Goal: Task Accomplishment & Management: Use online tool/utility

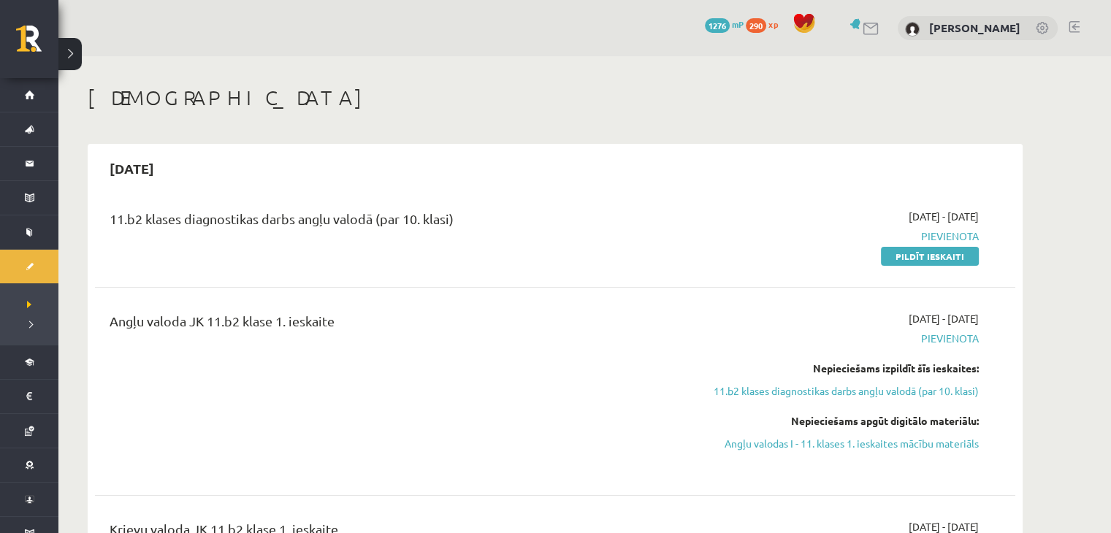
scroll to position [178, 0]
click at [0, 0] on legend "Ziņojumi 2" at bounding box center [0, 0] width 0 height 0
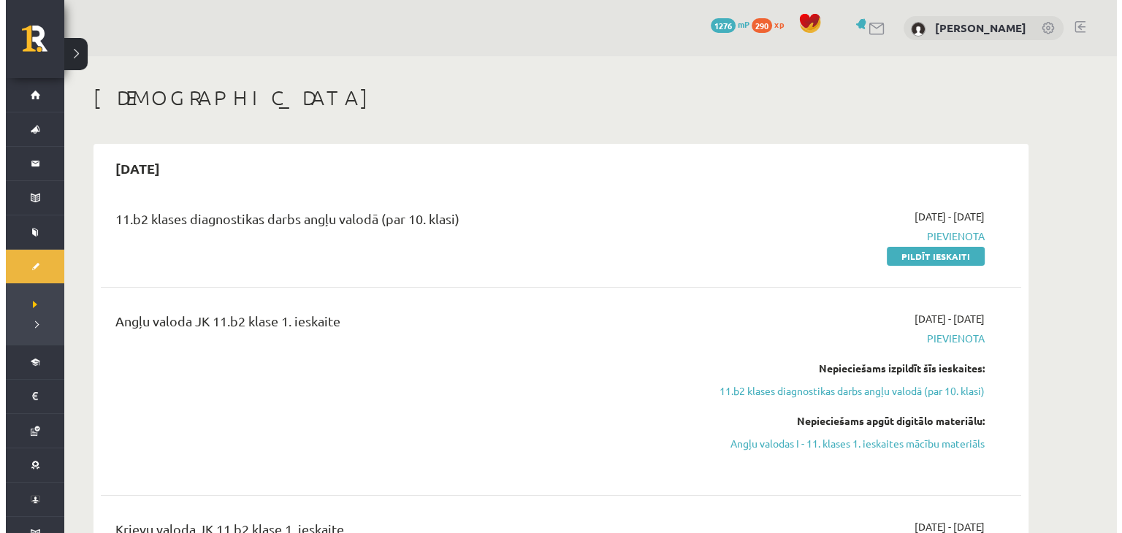
click at [58, 448] on link "Motivācijas programma" at bounding box center [29, 465] width 58 height 34
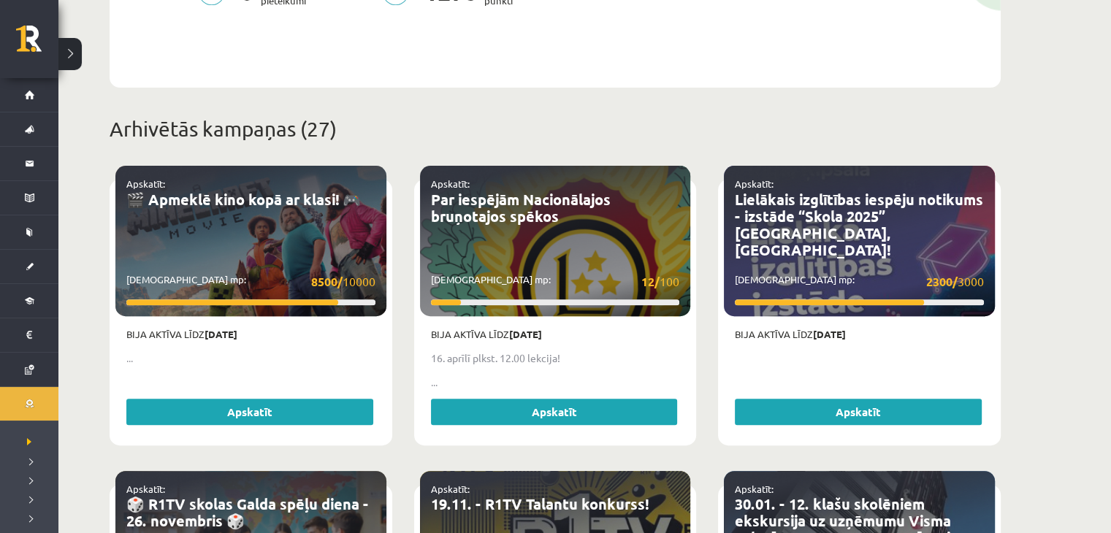
scroll to position [473, 0]
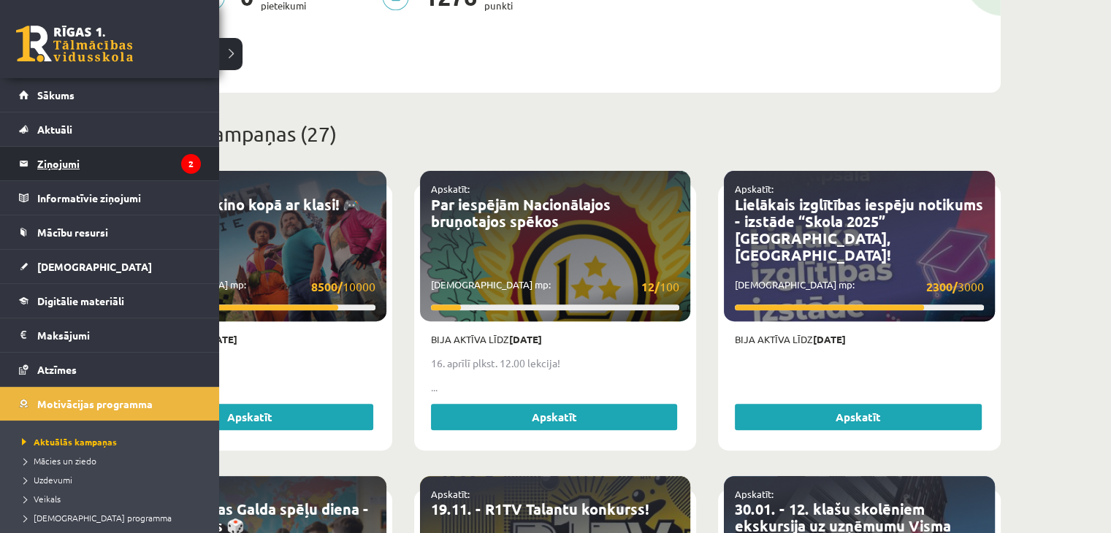
click at [73, 158] on legend "Ziņojumi 2" at bounding box center [119, 164] width 164 height 34
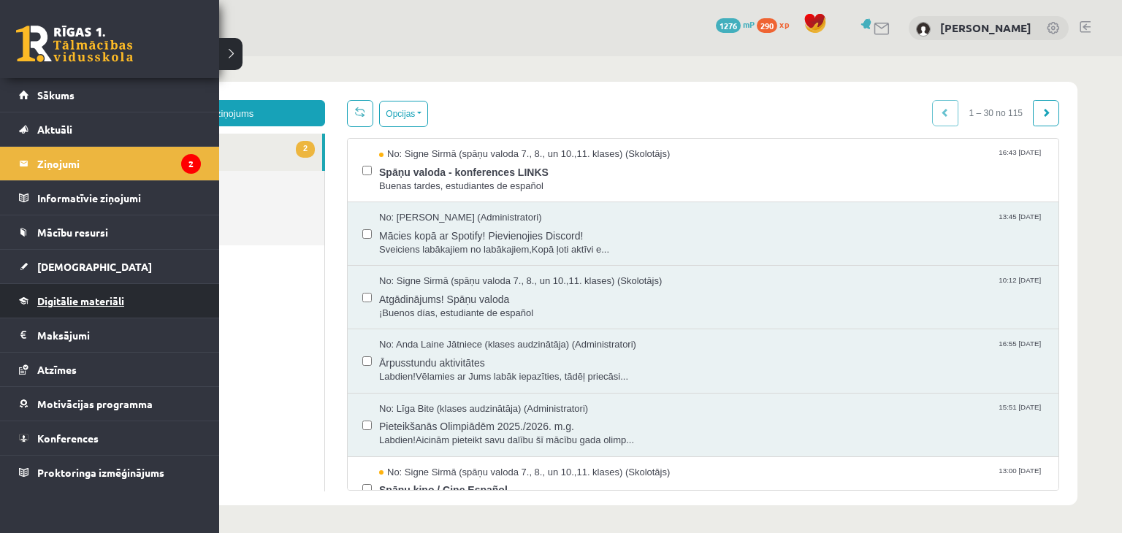
click at [71, 287] on link "Digitālie materiāli" at bounding box center [110, 301] width 182 height 34
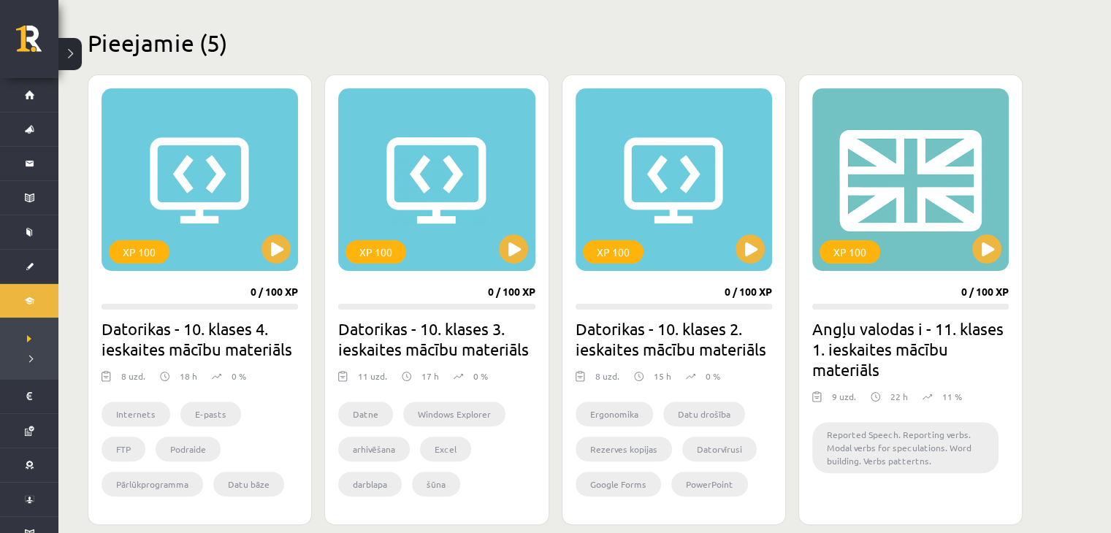
scroll to position [370, 0]
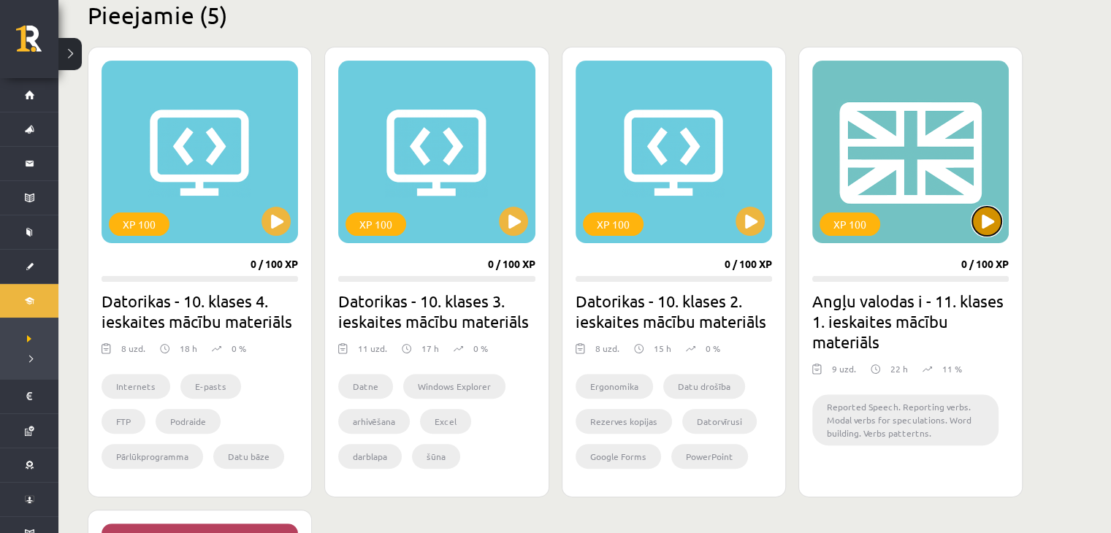
click at [996, 223] on button at bounding box center [986, 221] width 29 height 29
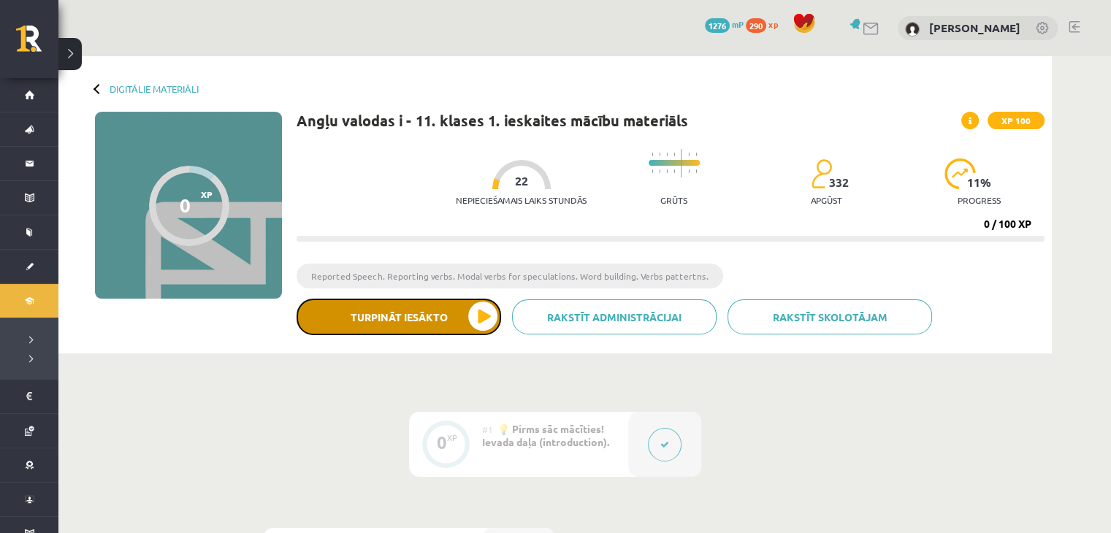
click at [402, 305] on button "Turpināt iesākto" at bounding box center [399, 317] width 204 height 37
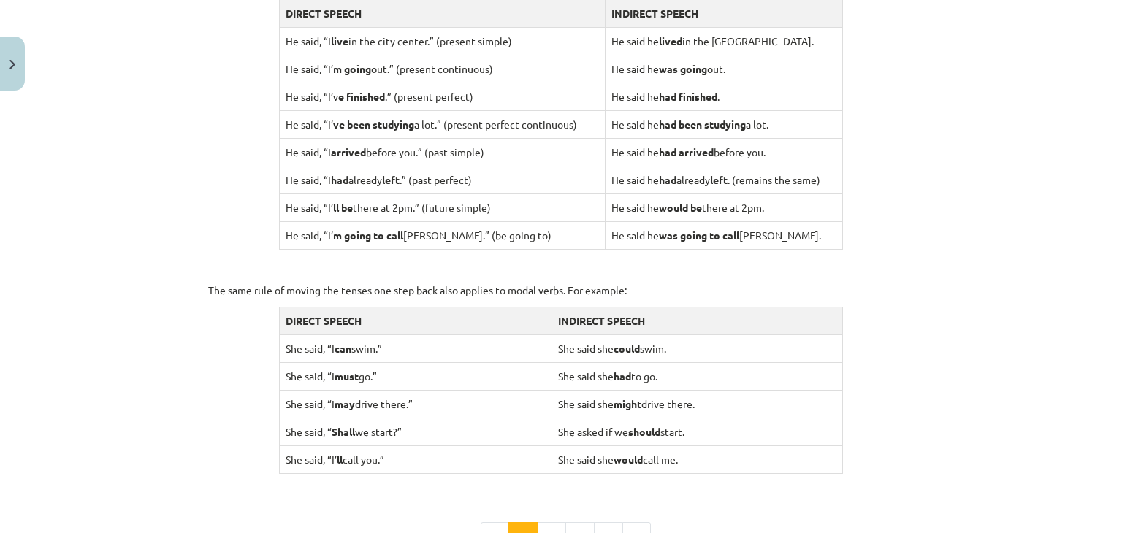
scroll to position [1437, 0]
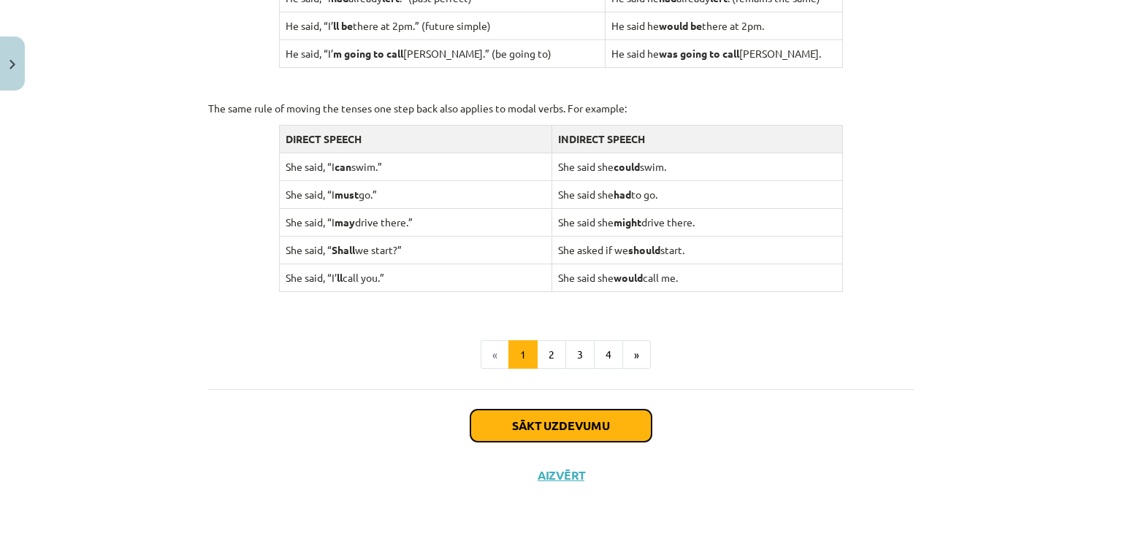
click at [548, 430] on button "Sākt uzdevumu" at bounding box center [560, 426] width 181 height 32
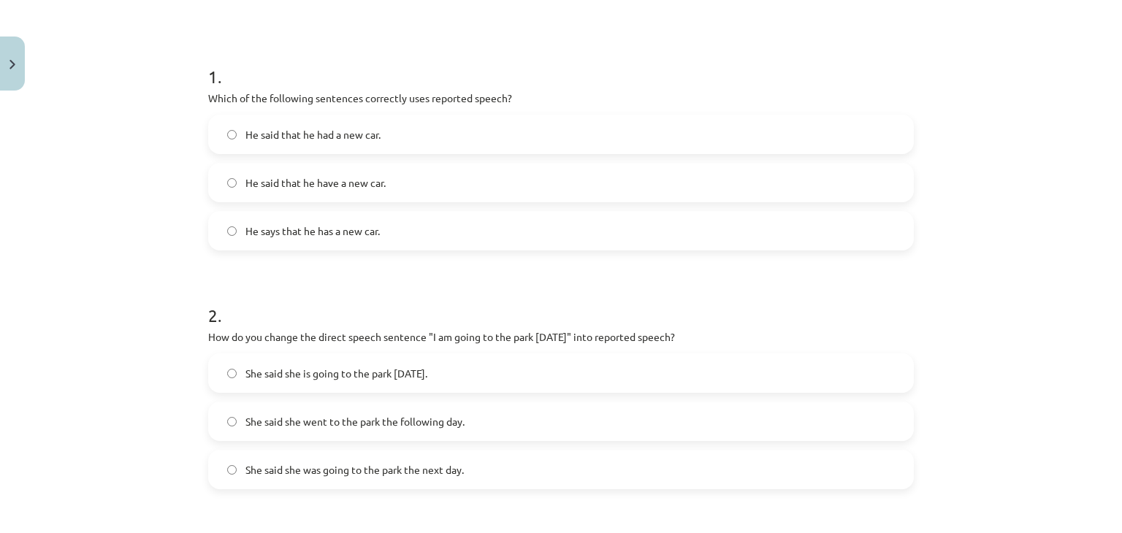
scroll to position [266, 0]
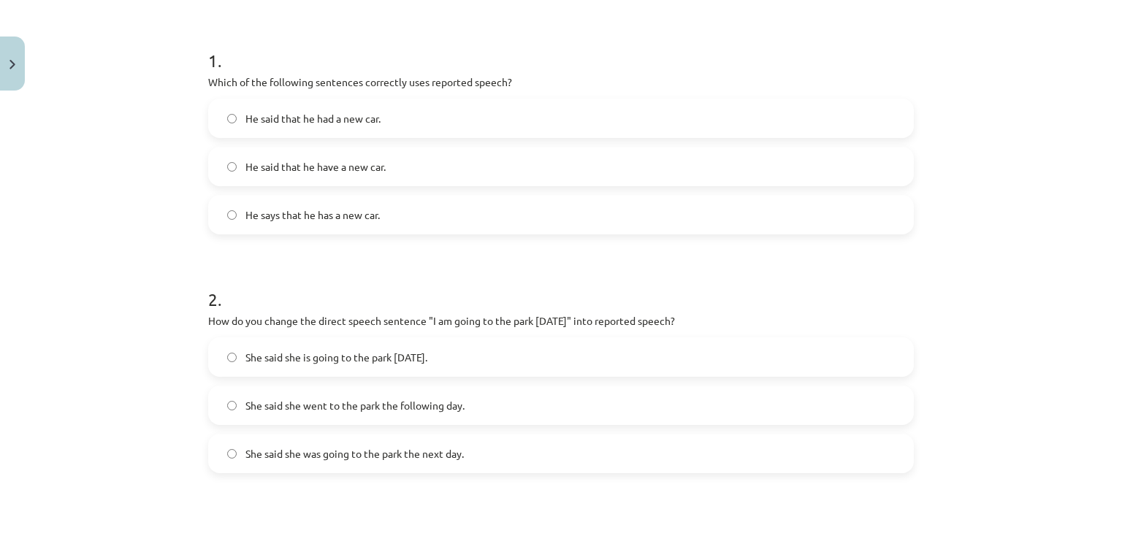
click at [410, 115] on label "He said that he had a new car." at bounding box center [561, 118] width 703 height 37
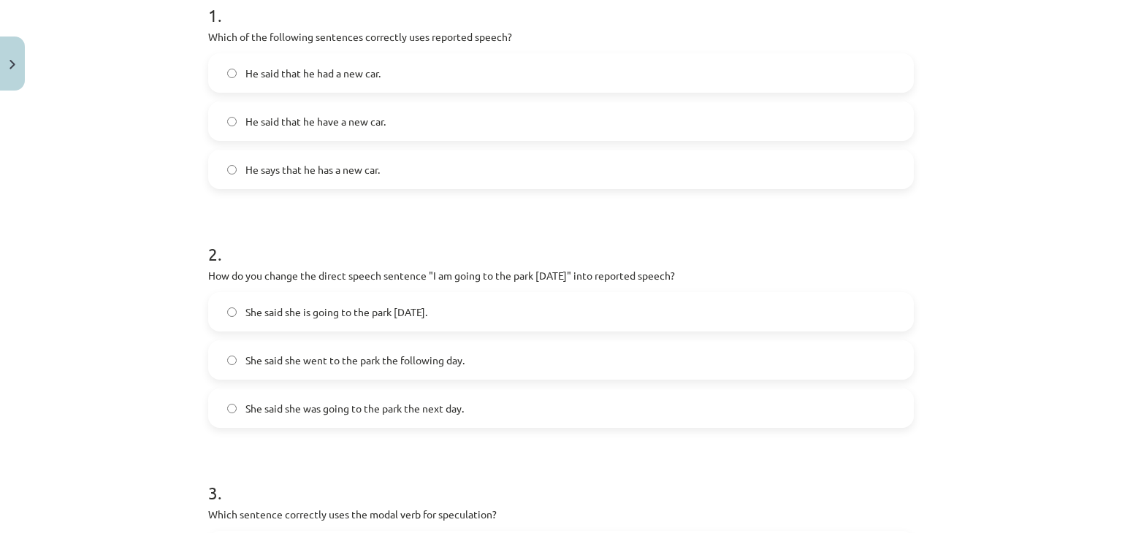
scroll to position [313, 0]
click at [408, 413] on span "She said she was going to the park the next day." at bounding box center [354, 406] width 218 height 15
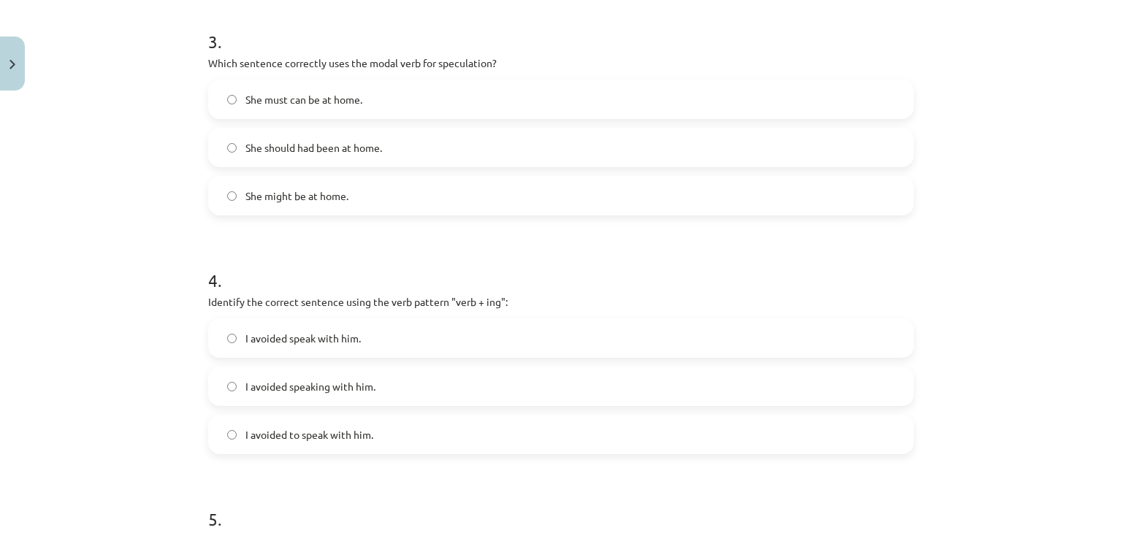
scroll to position [762, 0]
click at [310, 392] on span "I avoided speaking with him." at bounding box center [310, 387] width 130 height 15
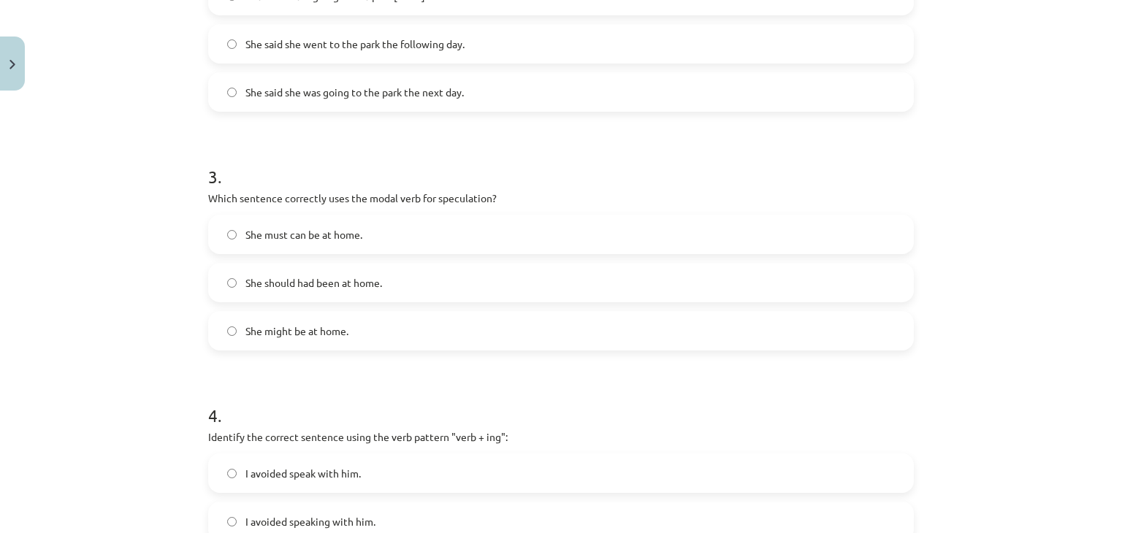
scroll to position [622, 0]
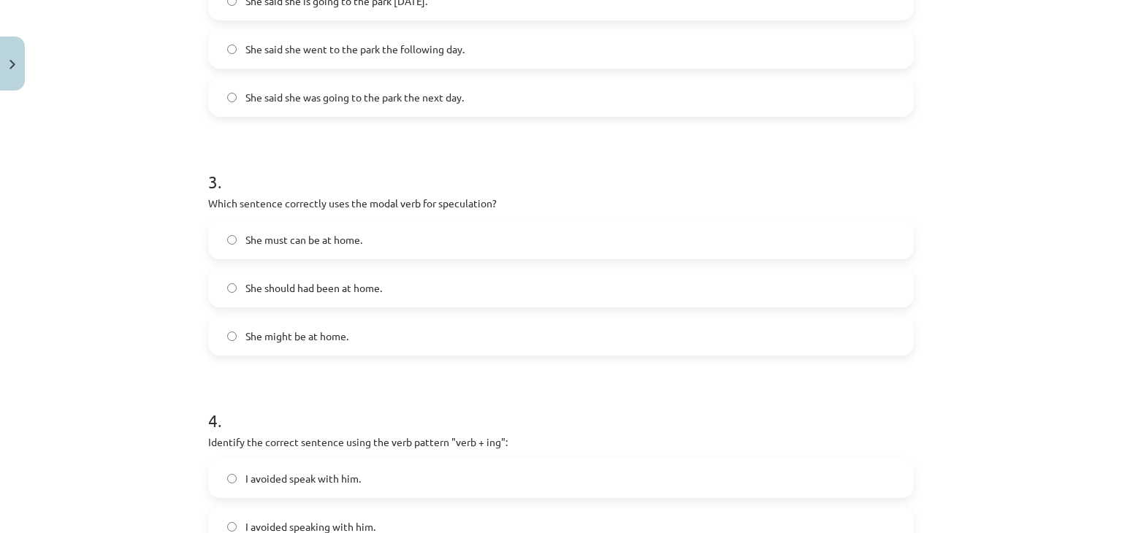
click at [348, 340] on label "She might be at home." at bounding box center [561, 336] width 703 height 37
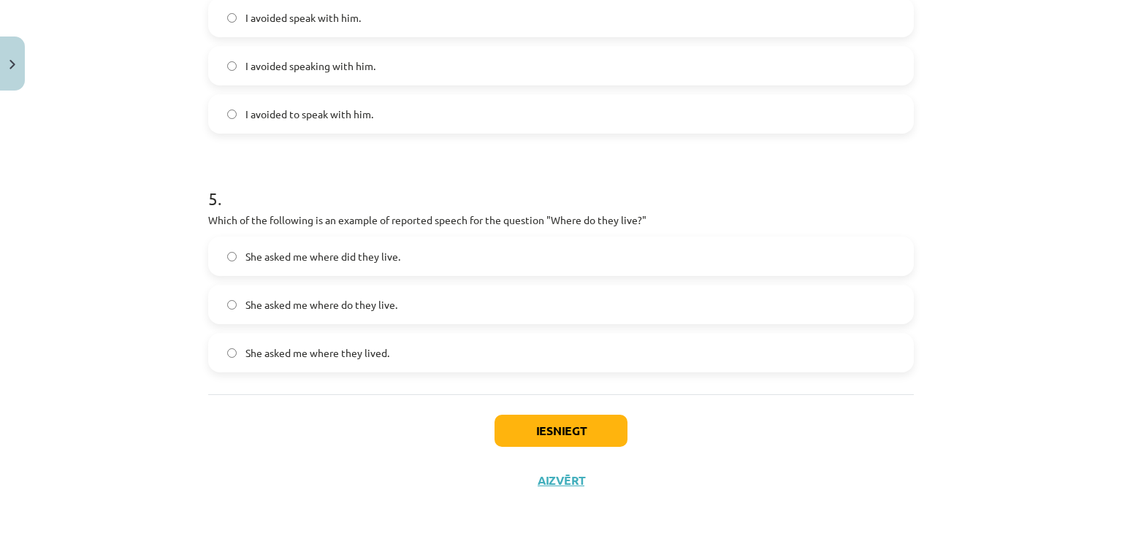
scroll to position [1083, 0]
click at [378, 358] on span "She asked me where they lived." at bounding box center [317, 352] width 144 height 15
click at [580, 443] on button "Iesniegt" at bounding box center [560, 431] width 133 height 32
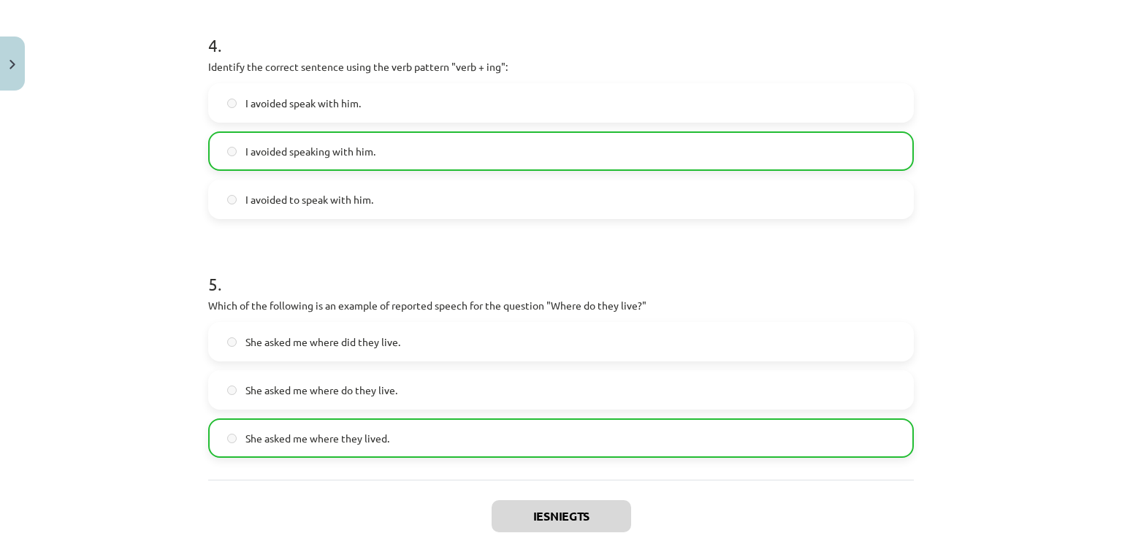
scroll to position [1137, 0]
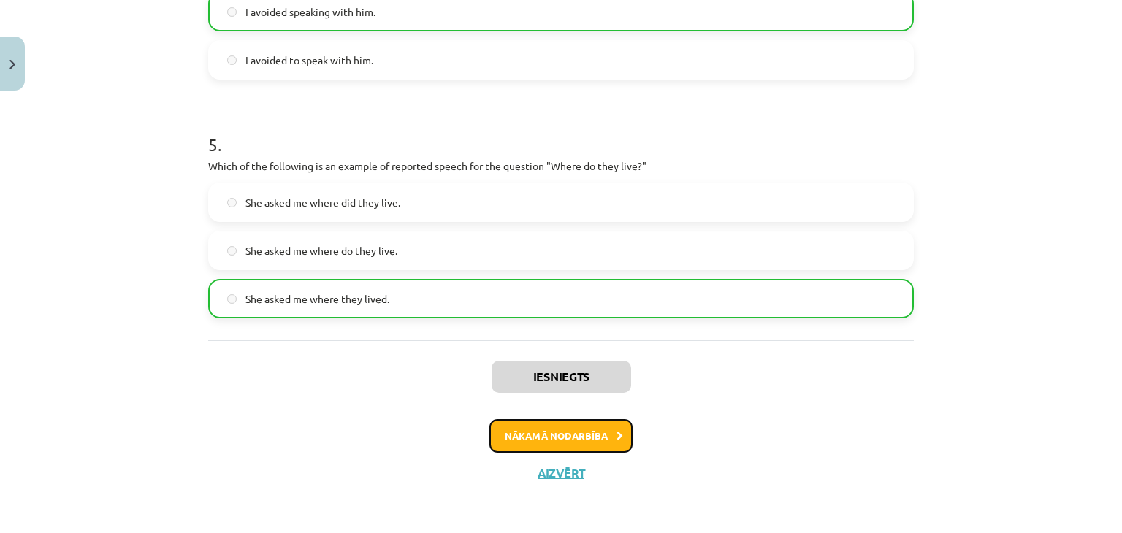
click at [564, 429] on button "Nākamā nodarbība" at bounding box center [560, 436] width 143 height 34
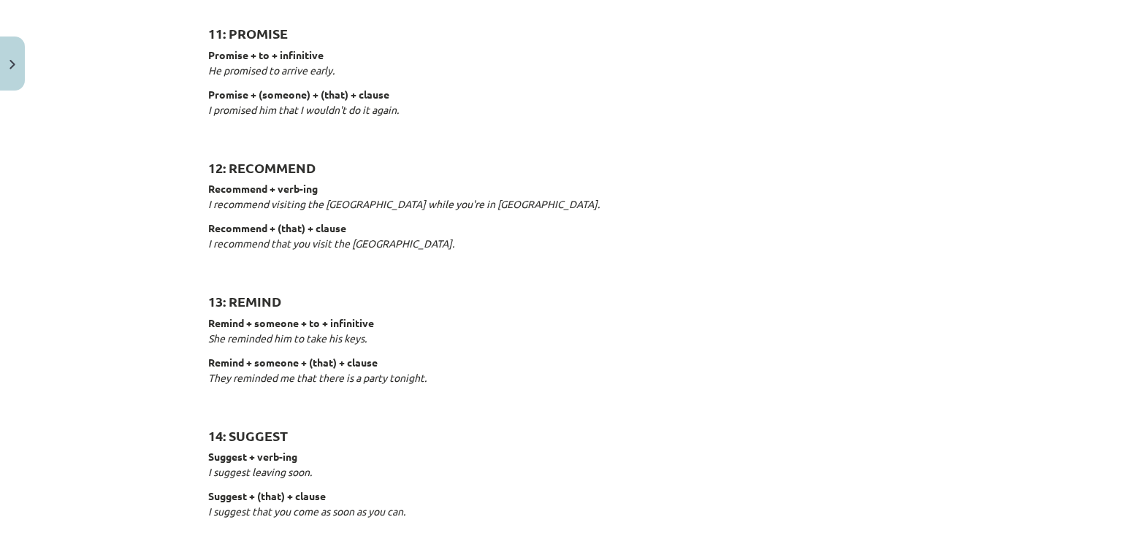
scroll to position [1873, 0]
